Goal: Task Accomplishment & Management: Use online tool/utility

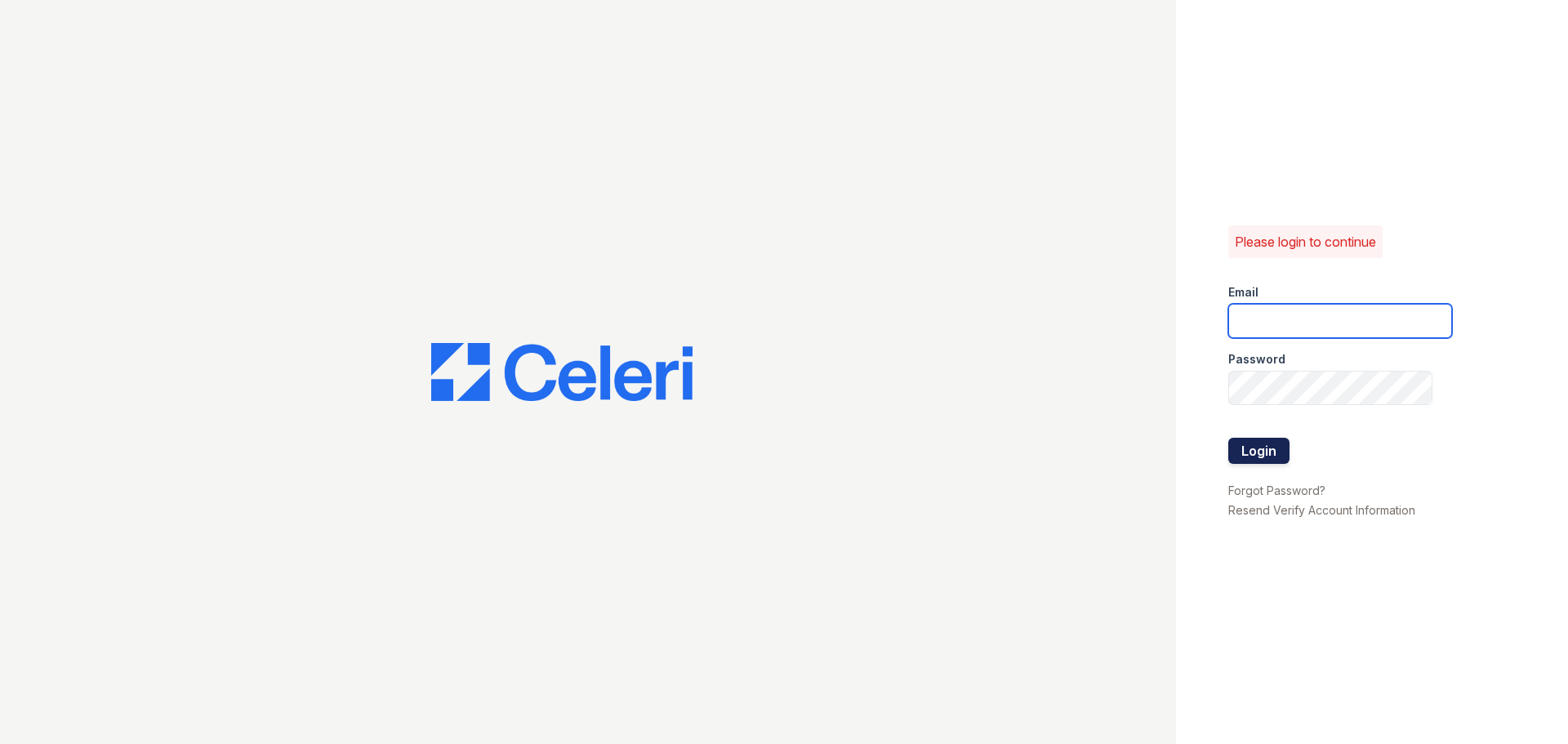
type input "[EMAIL_ADDRESS][DOMAIN_NAME]"
click at [1282, 456] on button "Login" at bounding box center [1259, 450] width 62 height 26
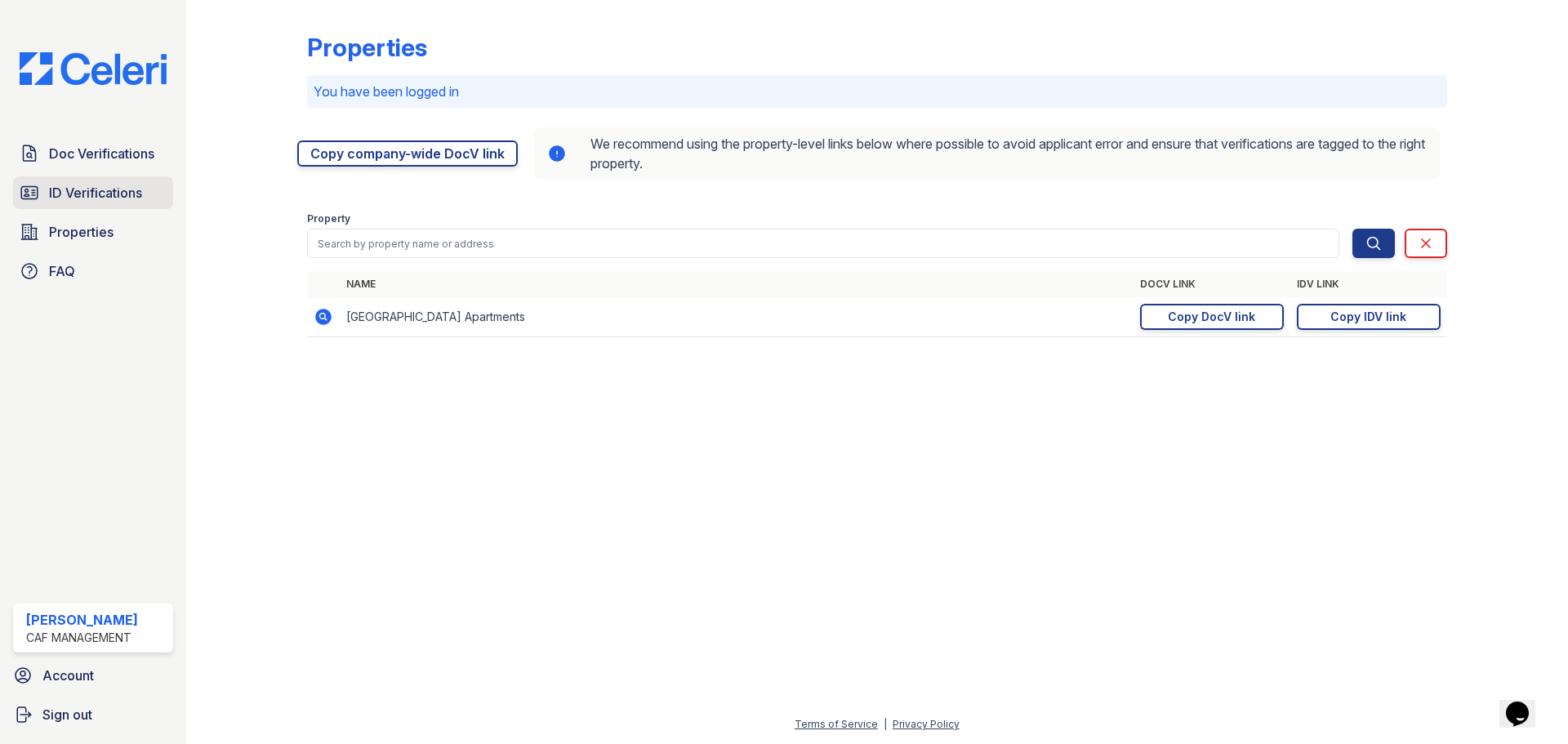
click at [116, 196] on span "ID Verifications" at bounding box center [95, 193] width 93 height 20
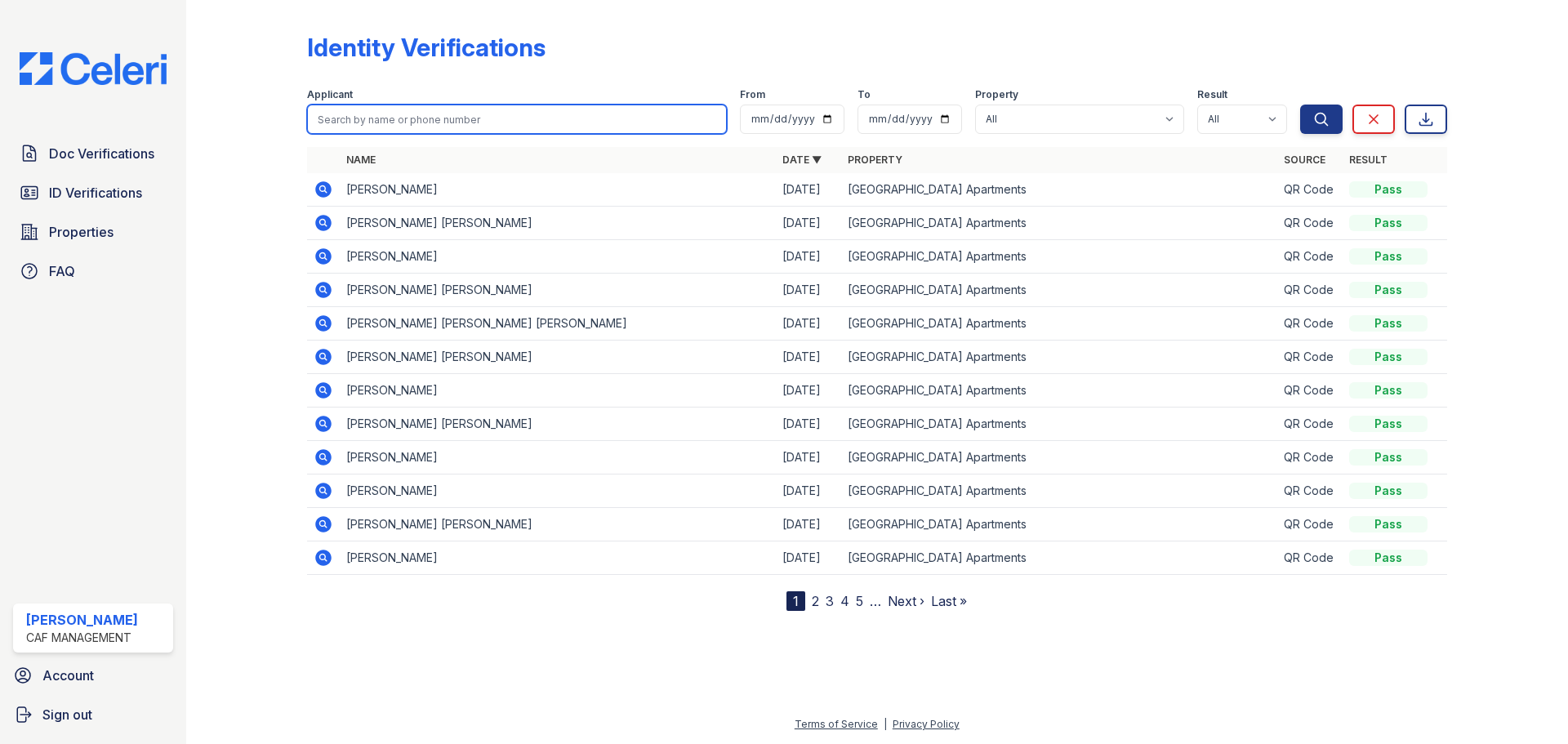
click at [423, 112] on input "search" at bounding box center [517, 119] width 420 height 30
type input "Standlee"
click at [1300, 104] on button "Search" at bounding box center [1321, 119] width 43 height 30
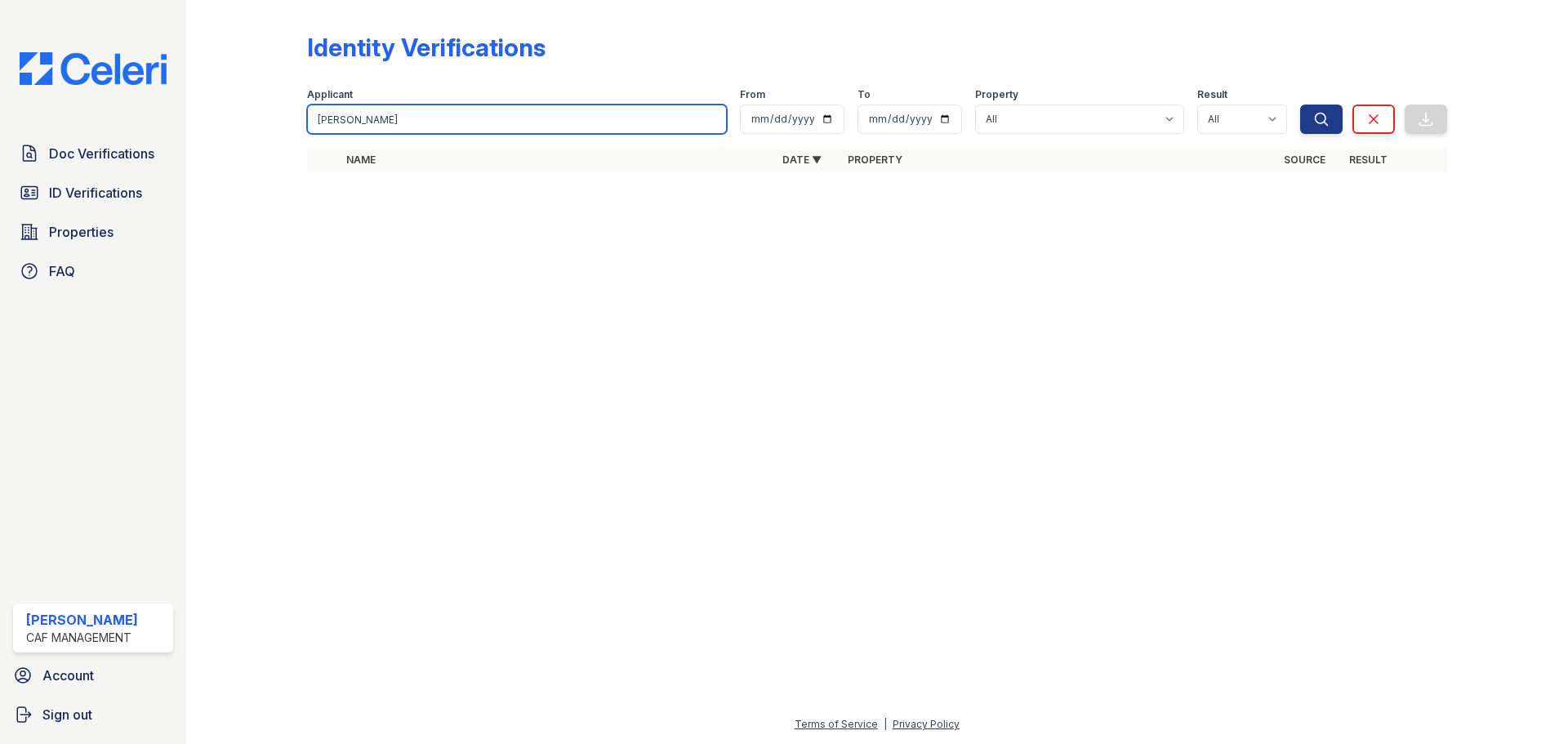
click at [422, 127] on input "Standlee" at bounding box center [517, 119] width 420 height 30
type input "Stand"
click at [1300, 104] on button "Search" at bounding box center [1321, 119] width 43 height 30
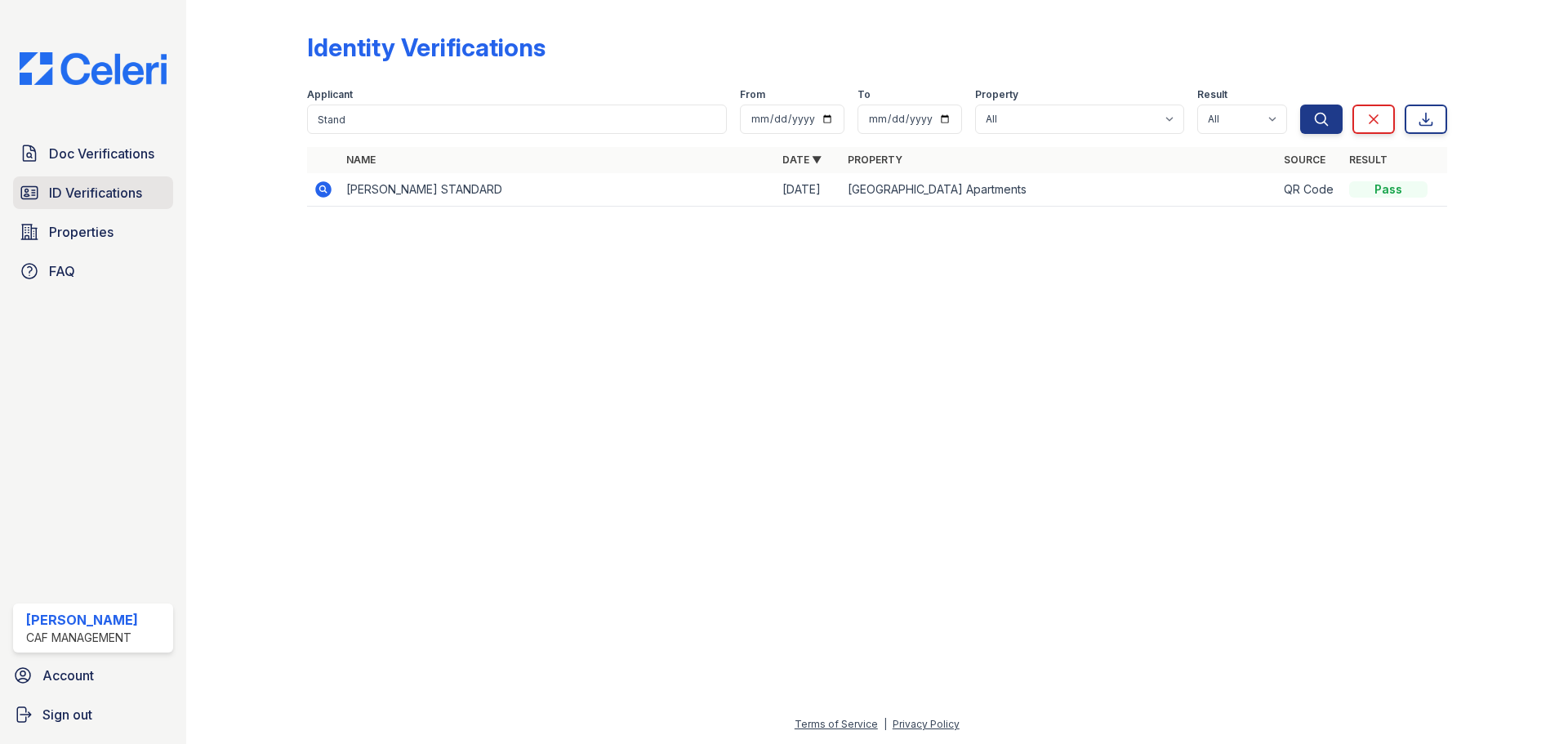
click at [80, 185] on span "ID Verifications" at bounding box center [95, 193] width 93 height 20
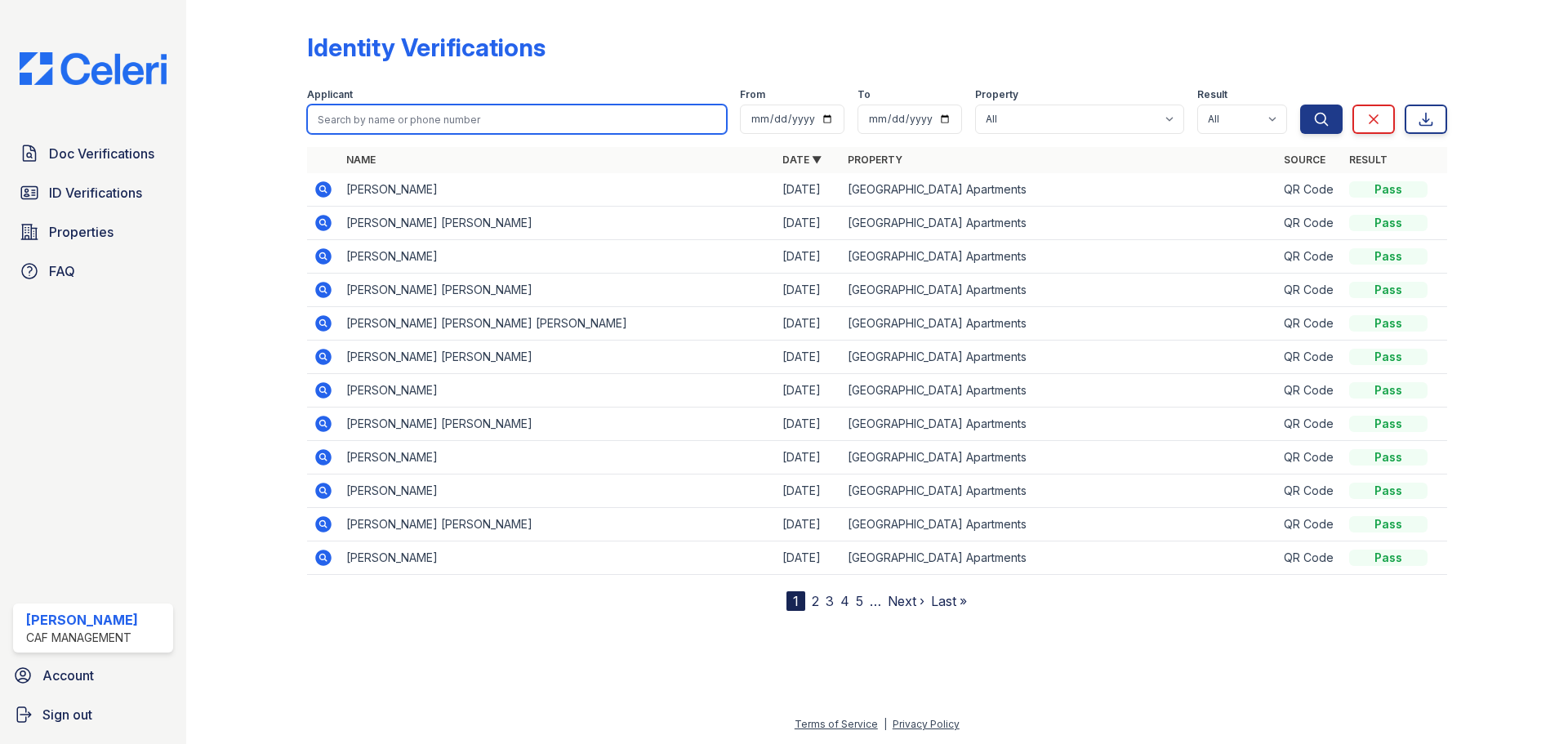
click at [355, 114] on input "search" at bounding box center [517, 119] width 420 height 30
type input "Standlee"
click at [1300, 104] on button "Search" at bounding box center [1321, 119] width 43 height 30
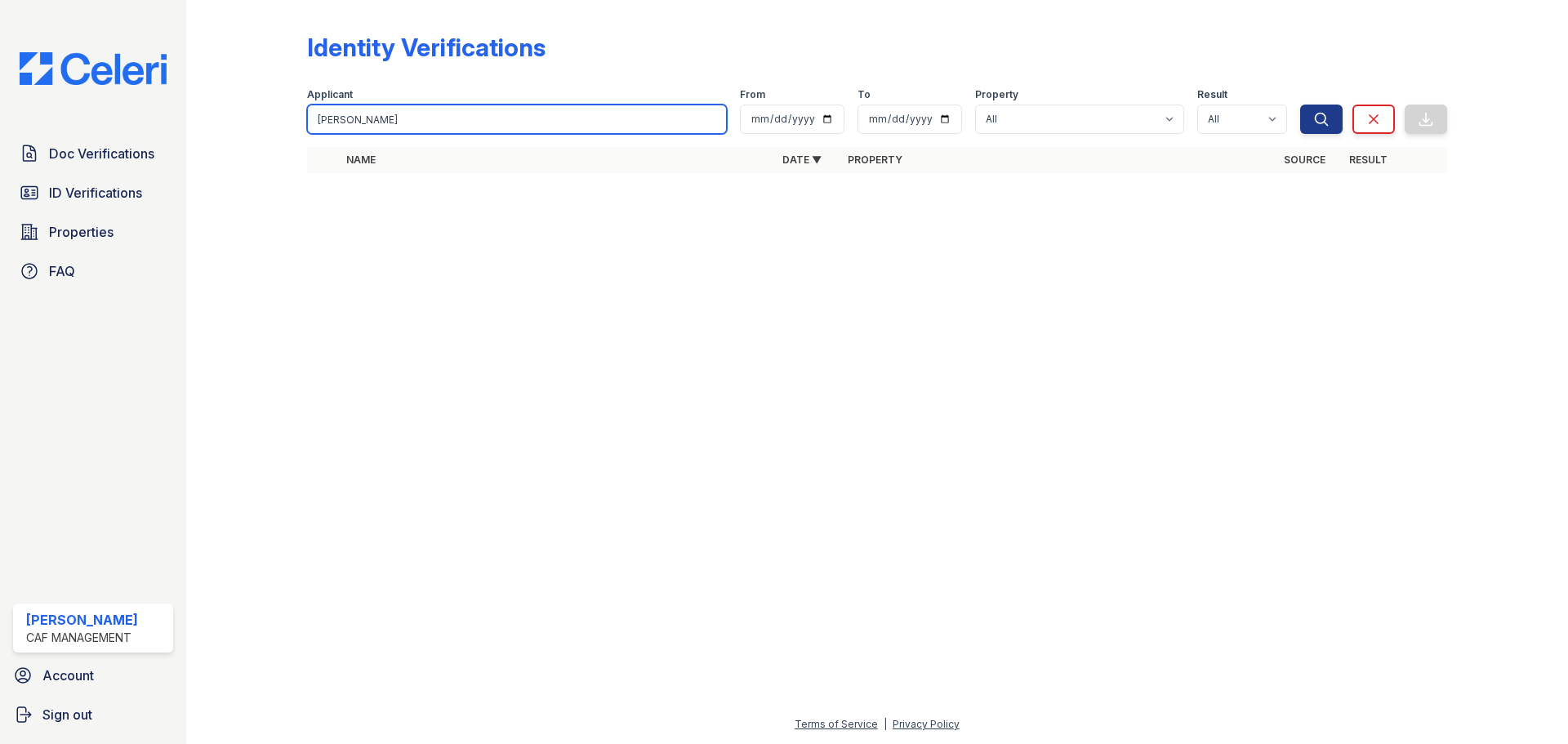
drag, startPoint x: 363, startPoint y: 116, endPoint x: 268, endPoint y: 119, distance: 95.0
click at [268, 119] on div "Identity Verifications Filter Applicant Standlee From To Property All Penn Stat…" at bounding box center [877, 107] width 1329 height 216
type input "Sam"
click at [1300, 104] on button "Search" at bounding box center [1321, 119] width 43 height 30
